Goal: Transaction & Acquisition: Purchase product/service

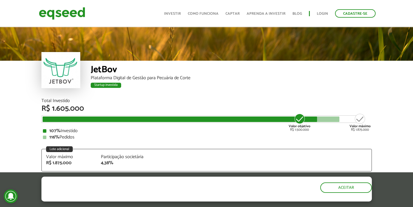
scroll to position [696, 0]
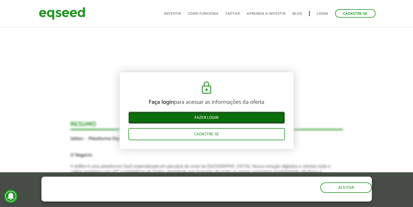
click at [217, 119] on link "Fazer login" at bounding box center [206, 118] width 156 height 12
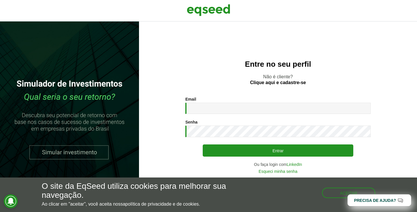
click at [219, 101] on div "Email * Digite seu endereço de e-mail." at bounding box center [277, 105] width 185 height 17
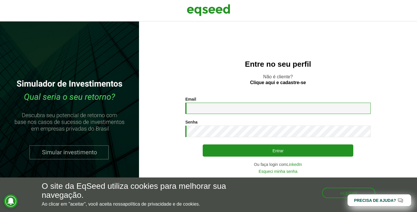
click at [225, 108] on input "Email *" at bounding box center [277, 108] width 185 height 11
paste input "**********"
type input "**********"
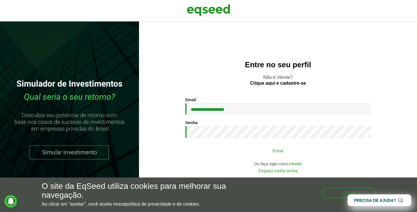
click at [278, 155] on button "Entrar" at bounding box center [278, 150] width 151 height 11
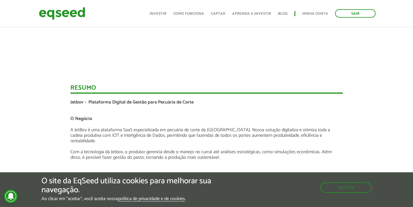
scroll to position [551, 0]
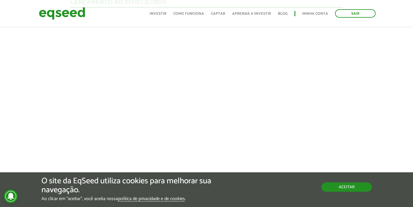
click at [356, 185] on button "Aceitar" at bounding box center [346, 187] width 50 height 9
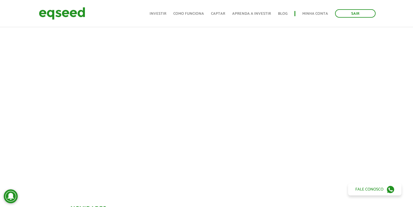
scroll to position [232, 0]
click at [23, 121] on div at bounding box center [206, 94] width 413 height 198
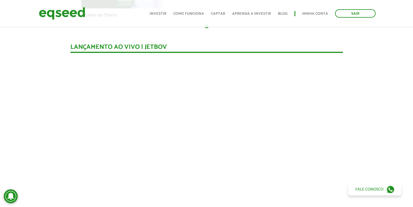
scroll to position [551, 0]
